Goal: Use online tool/utility: Utilize a website feature to perform a specific function

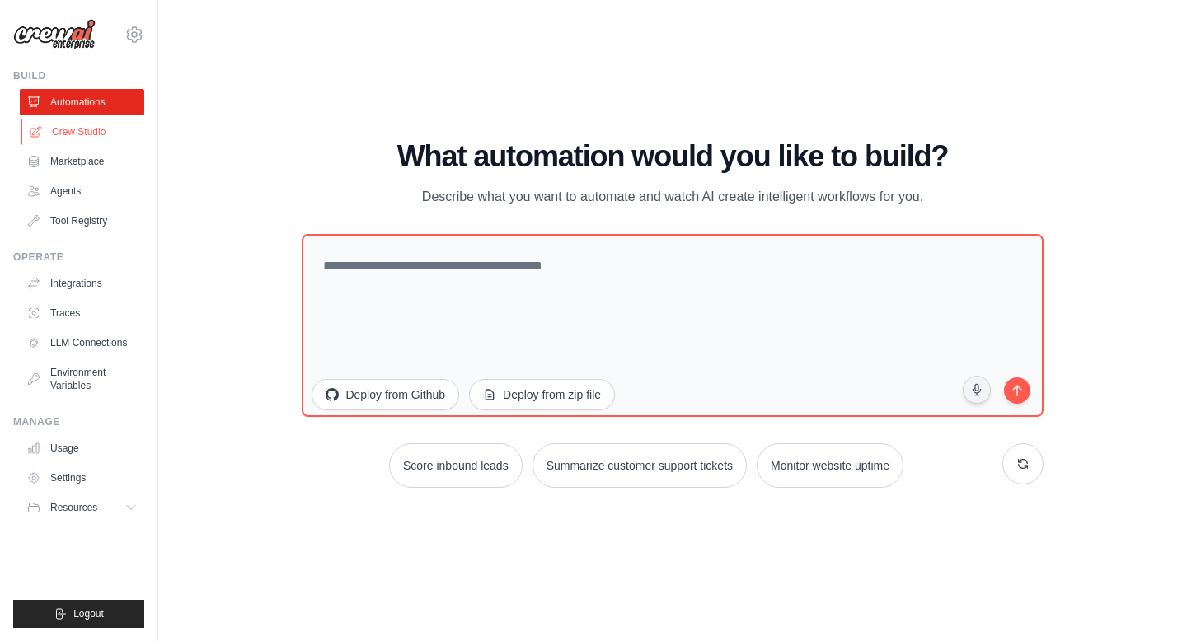
click at [68, 129] on link "Crew Studio" at bounding box center [83, 132] width 124 height 26
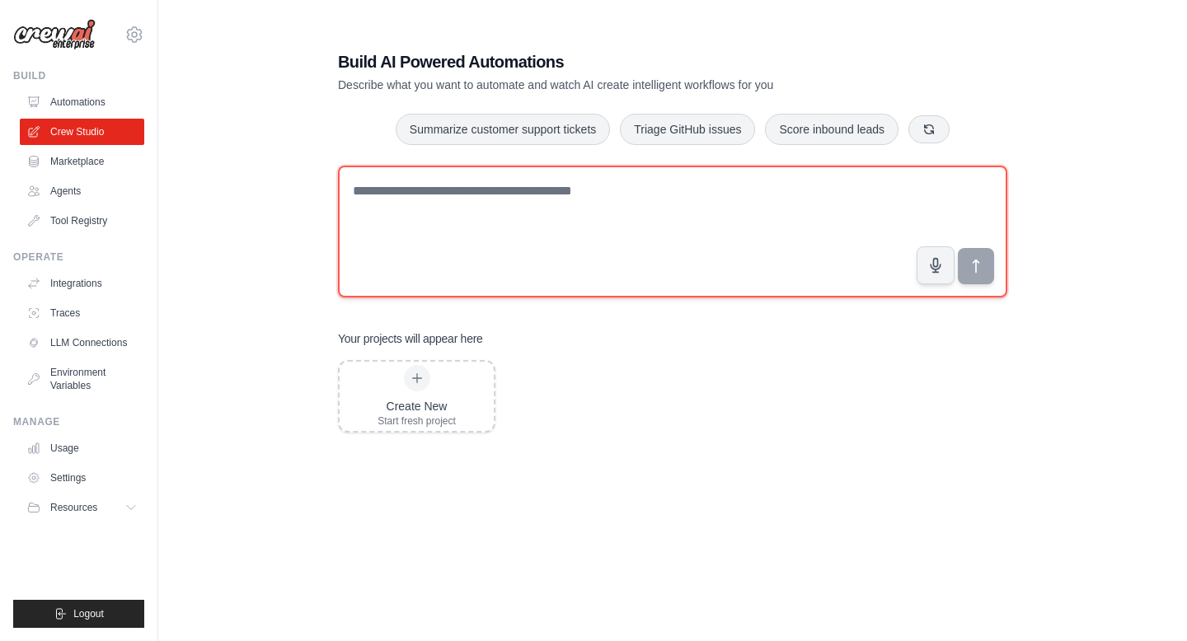
click at [523, 202] on textarea at bounding box center [672, 232] width 669 height 132
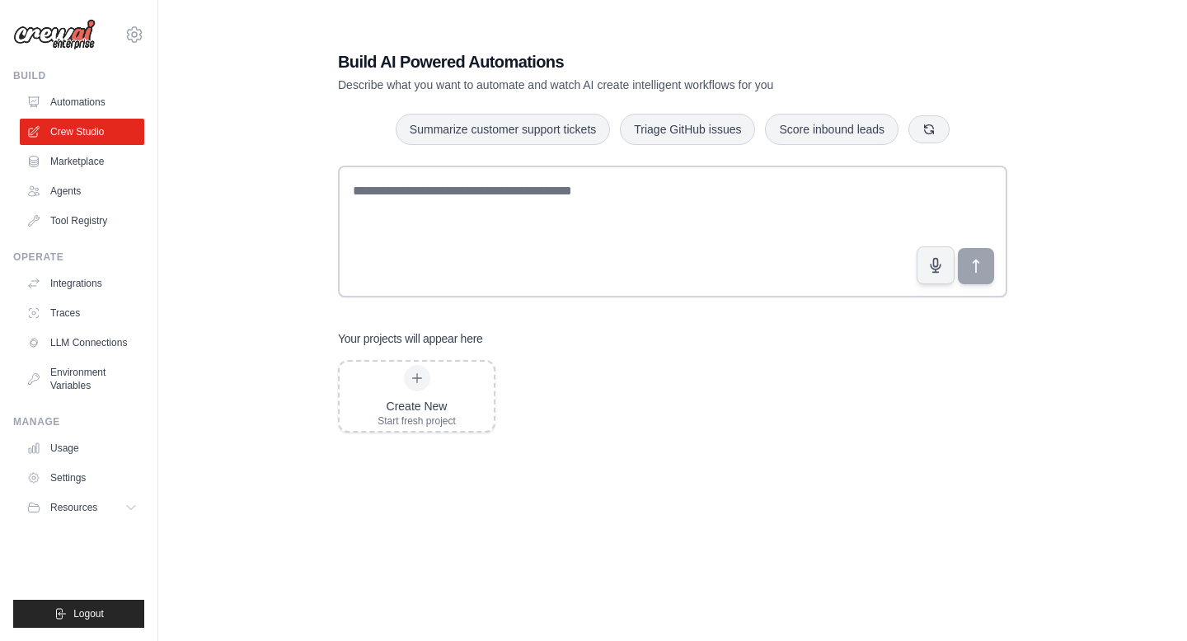
click at [644, 391] on div "Create New Start fresh project" at bounding box center [672, 492] width 669 height 264
